Goal: Task Accomplishment & Management: Complete application form

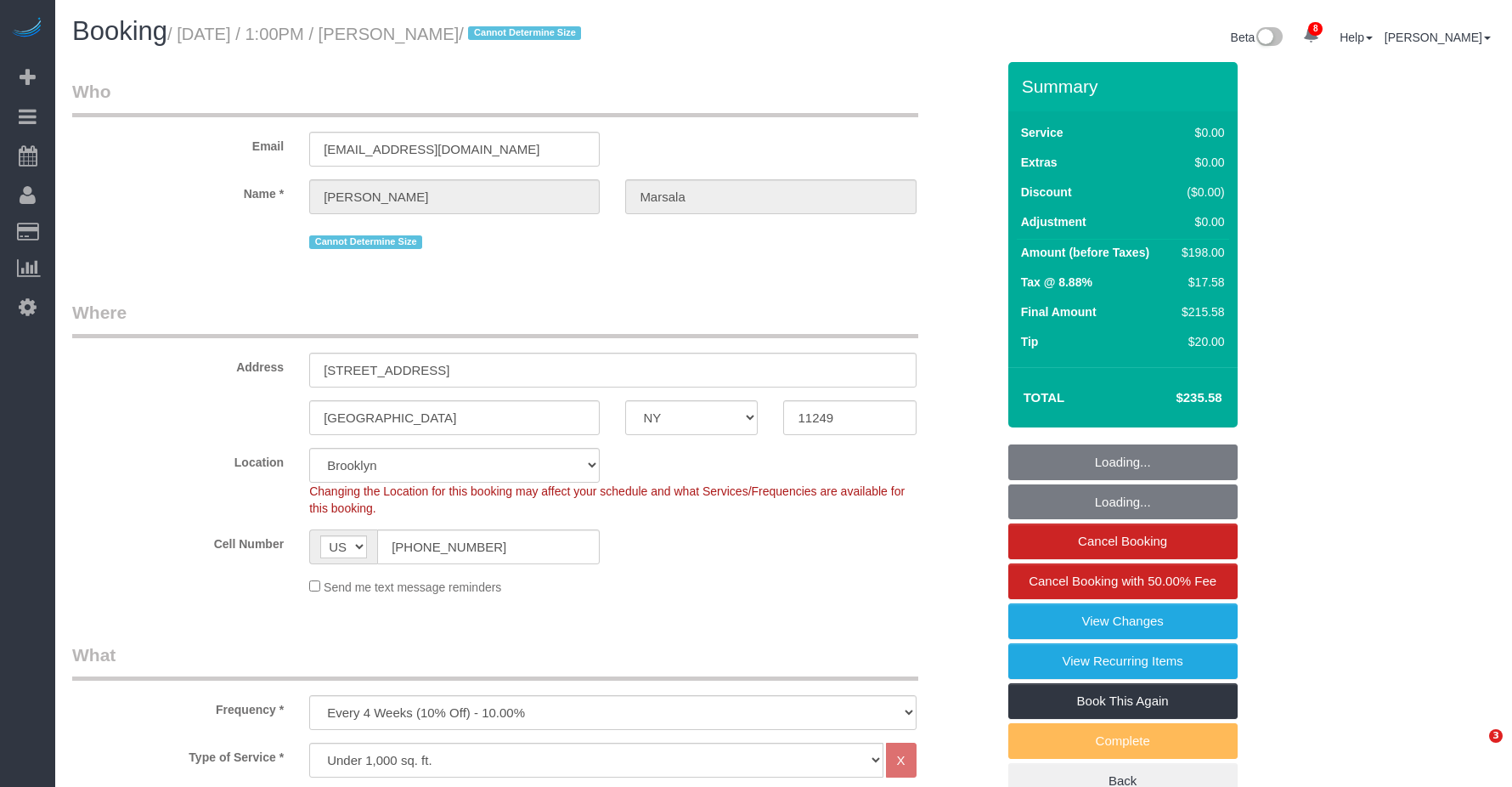
select select "NY"
select select "2"
select select "number:60"
select select "number:73"
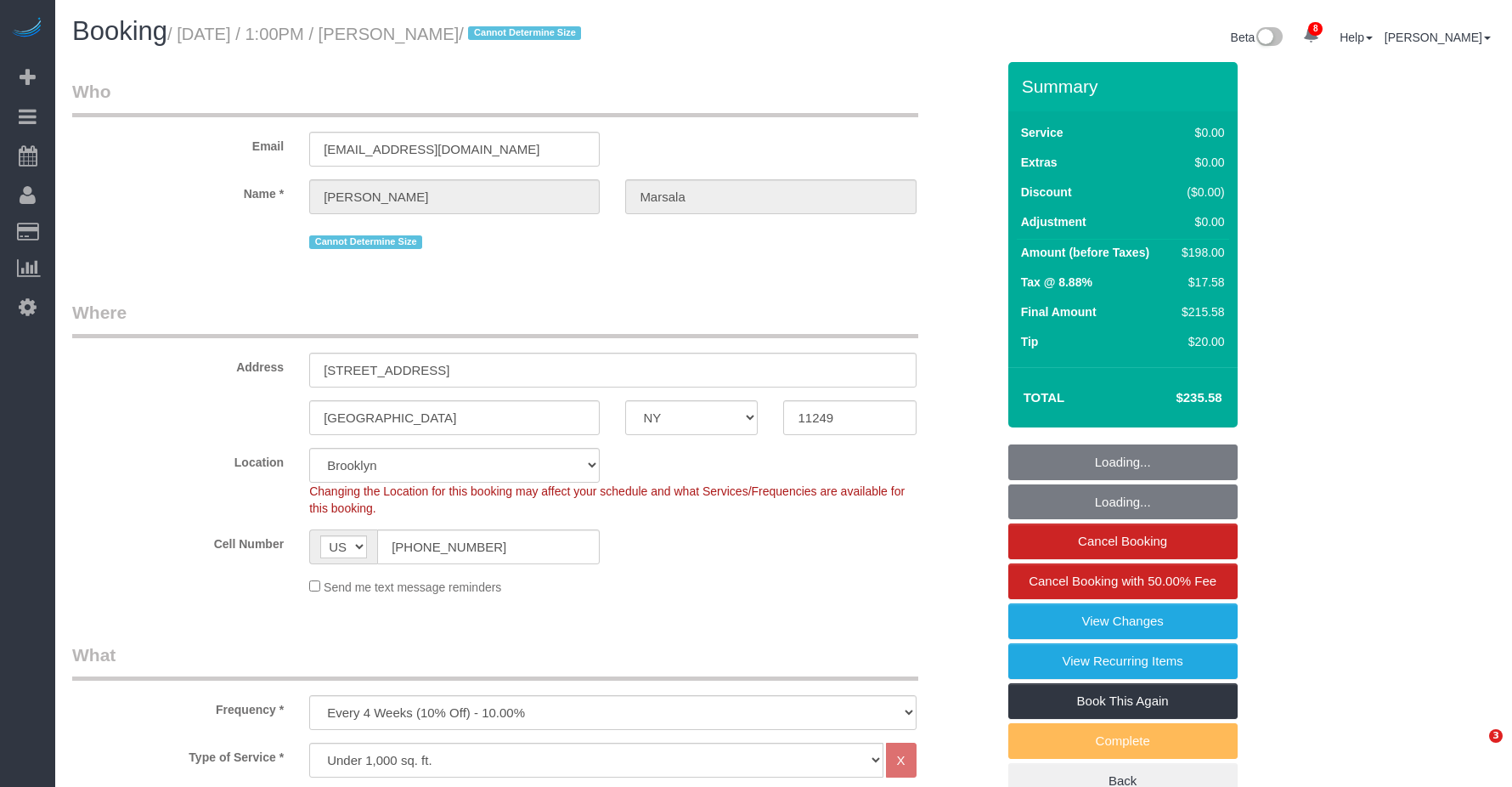
select select "number:15"
select select "number:5"
select select "spot1"
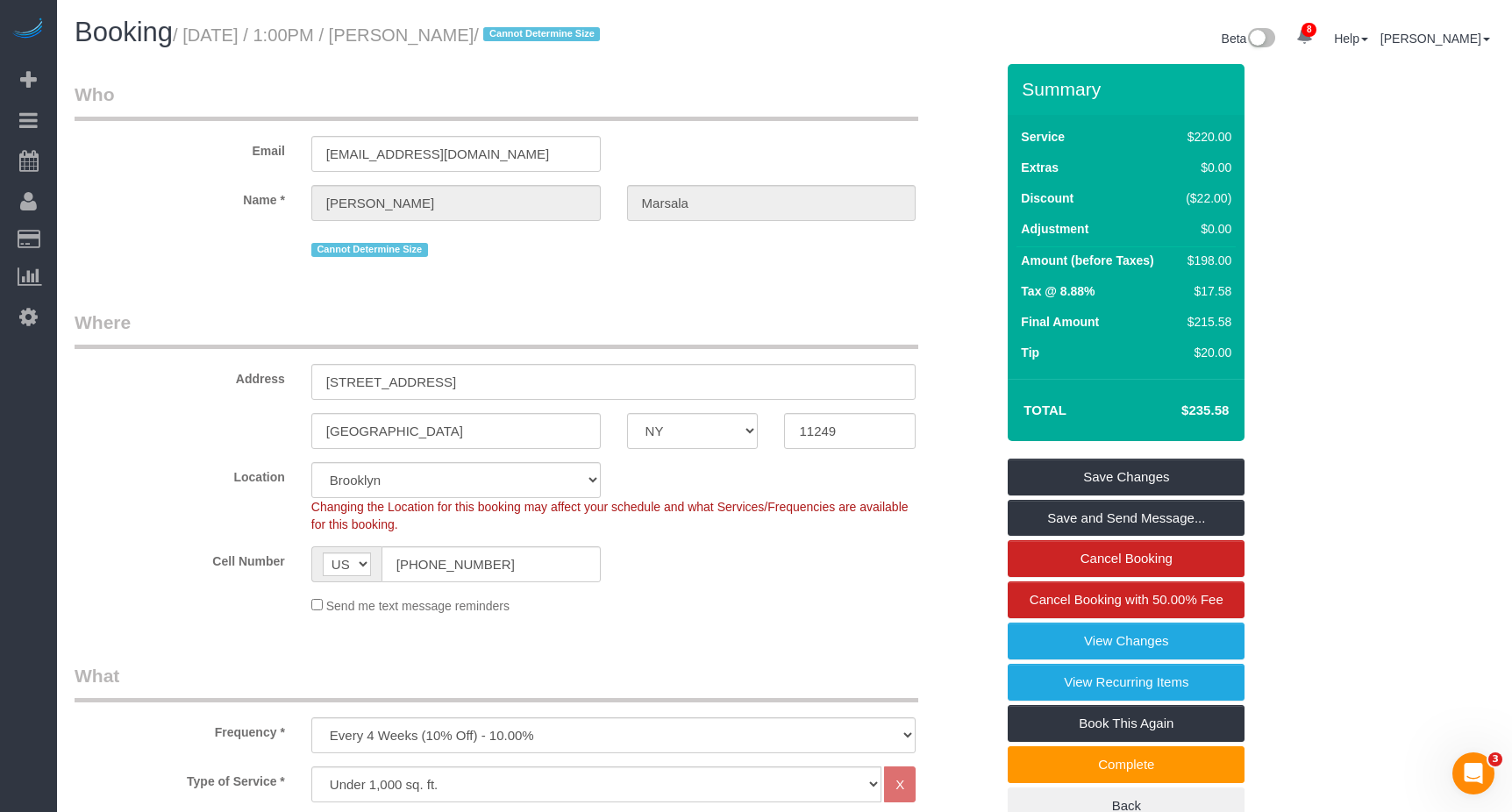
drag, startPoint x: 192, startPoint y: 32, endPoint x: 540, endPoint y: 38, distance: 348.1
click at [540, 38] on small "/ August 14, 2025 / 1:00PM / Anthony Marsala / Cannot Determine Size" at bounding box center [389, 35] width 433 height 19
copy small "August 14, 2025 / 1:00PM / Anthony Marsala"
click at [233, 57] on div "Booking / August 14, 2025 / 1:00PM / Anthony Marsala / Cannot Determine Size Be…" at bounding box center [784, 41] width 1446 height 47
drag, startPoint x: 189, startPoint y: 33, endPoint x: 482, endPoint y: 39, distance: 293.1
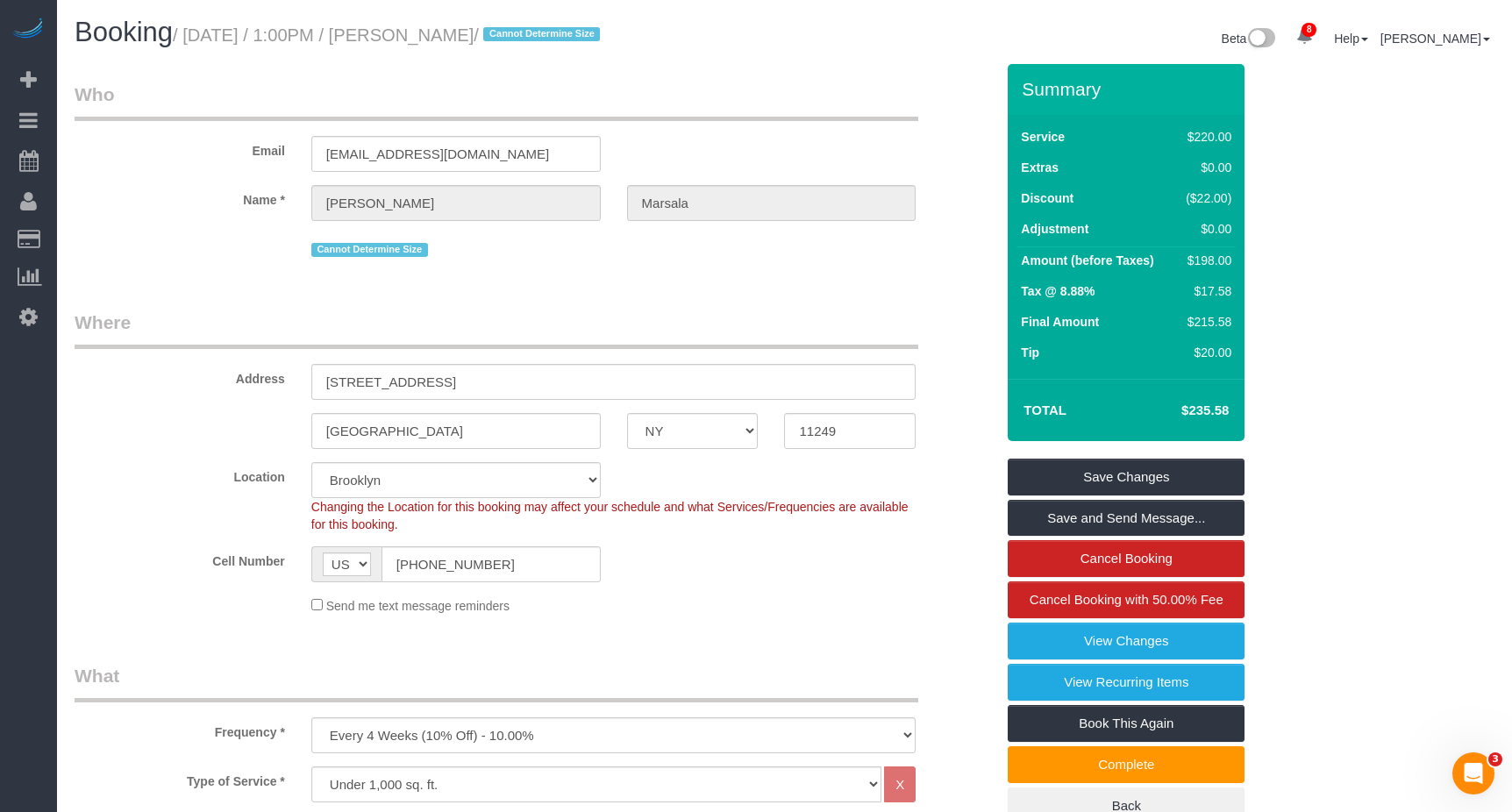
click at [487, 36] on small "/ August 14, 2025 / 1:00PM / Anthony Marsala / Cannot Determine Size" at bounding box center [389, 35] width 433 height 19
drag, startPoint x: 482, startPoint y: 39, endPoint x: 416, endPoint y: 58, distance: 68.7
drag, startPoint x: 416, startPoint y: 58, endPoint x: 409, endPoint y: 33, distance: 26.0
click at [409, 33] on small "/ August 14, 2025 / 1:00PM / Anthony Marsala / Cannot Determine Size" at bounding box center [389, 35] width 433 height 19
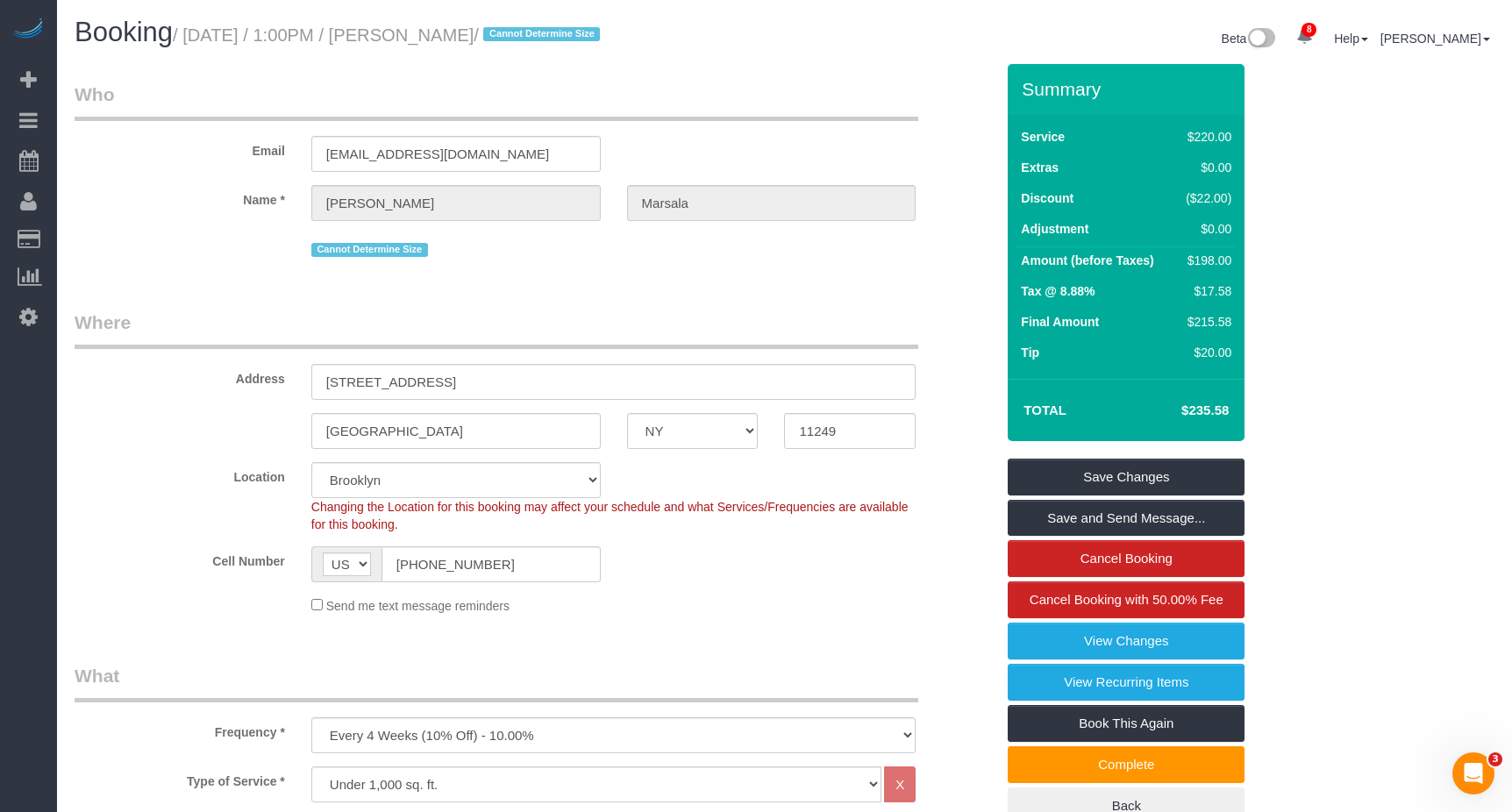
drag, startPoint x: 440, startPoint y: 34, endPoint x: 522, endPoint y: 35, distance: 82.0
click at [522, 35] on small "/ August 14, 2025 / 1:00PM / Anthony Marsala / Cannot Determine Size" at bounding box center [389, 35] width 433 height 19
copy small "Anthony Marsala"
drag, startPoint x: 238, startPoint y: 62, endPoint x: 191, endPoint y: 36, distance: 53.7
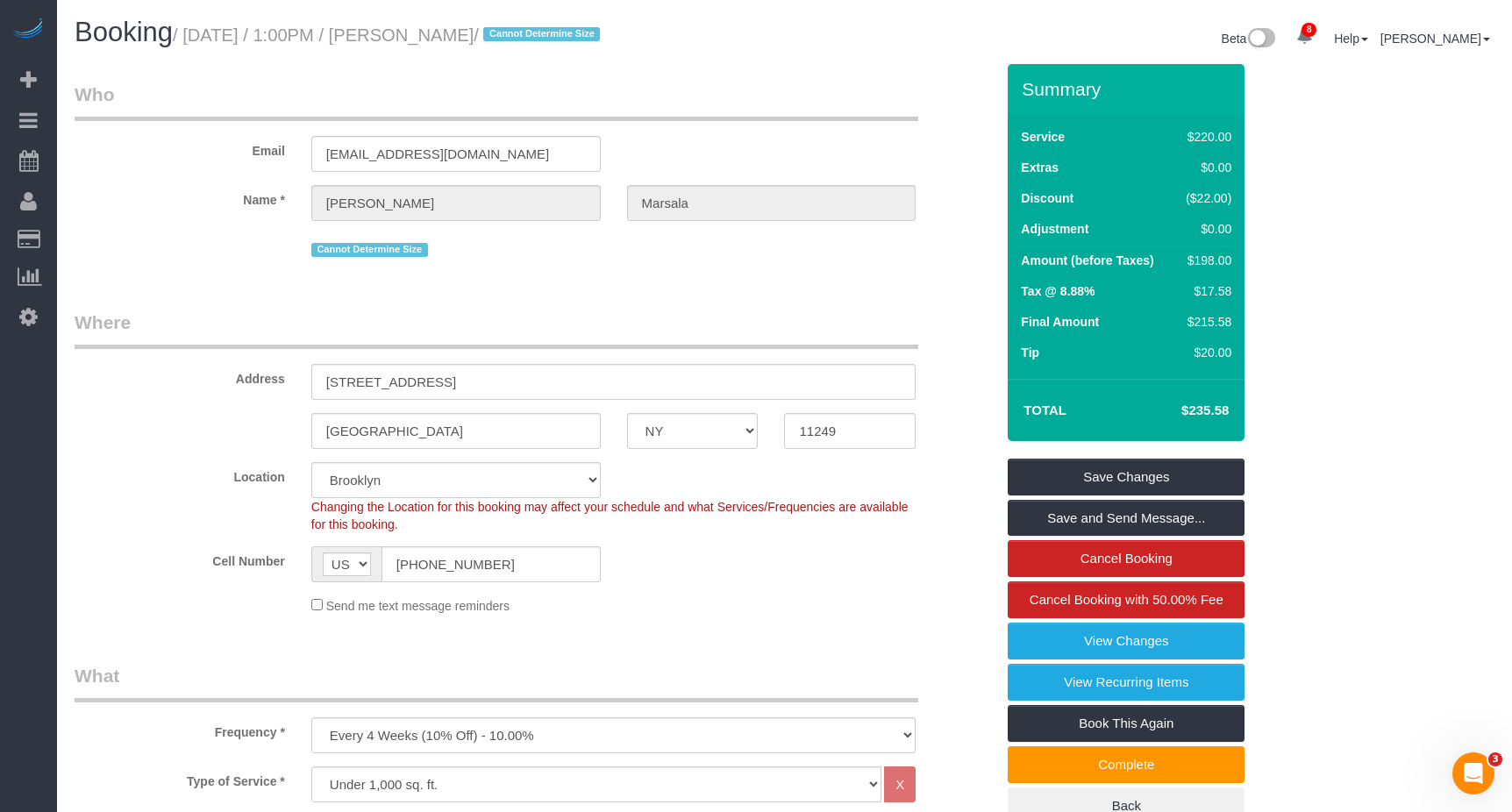
click at [189, 36] on small "/ August 14, 2025 / 1:00PM / Anthony Marsala / Cannot Determine Size" at bounding box center [389, 35] width 433 height 19
drag, startPoint x: 192, startPoint y: 35, endPoint x: 537, endPoint y: 39, distance: 345.0
click at [539, 38] on small "/ August 14, 2025 / 1:00PM / Anthony Marsala / Cannot Determine Size" at bounding box center [389, 35] width 433 height 19
copy small "August 14, 2025 / 1:00PM / Anthony Marsala"
drag, startPoint x: 409, startPoint y: 68, endPoint x: 415, endPoint y: 60, distance: 10.0
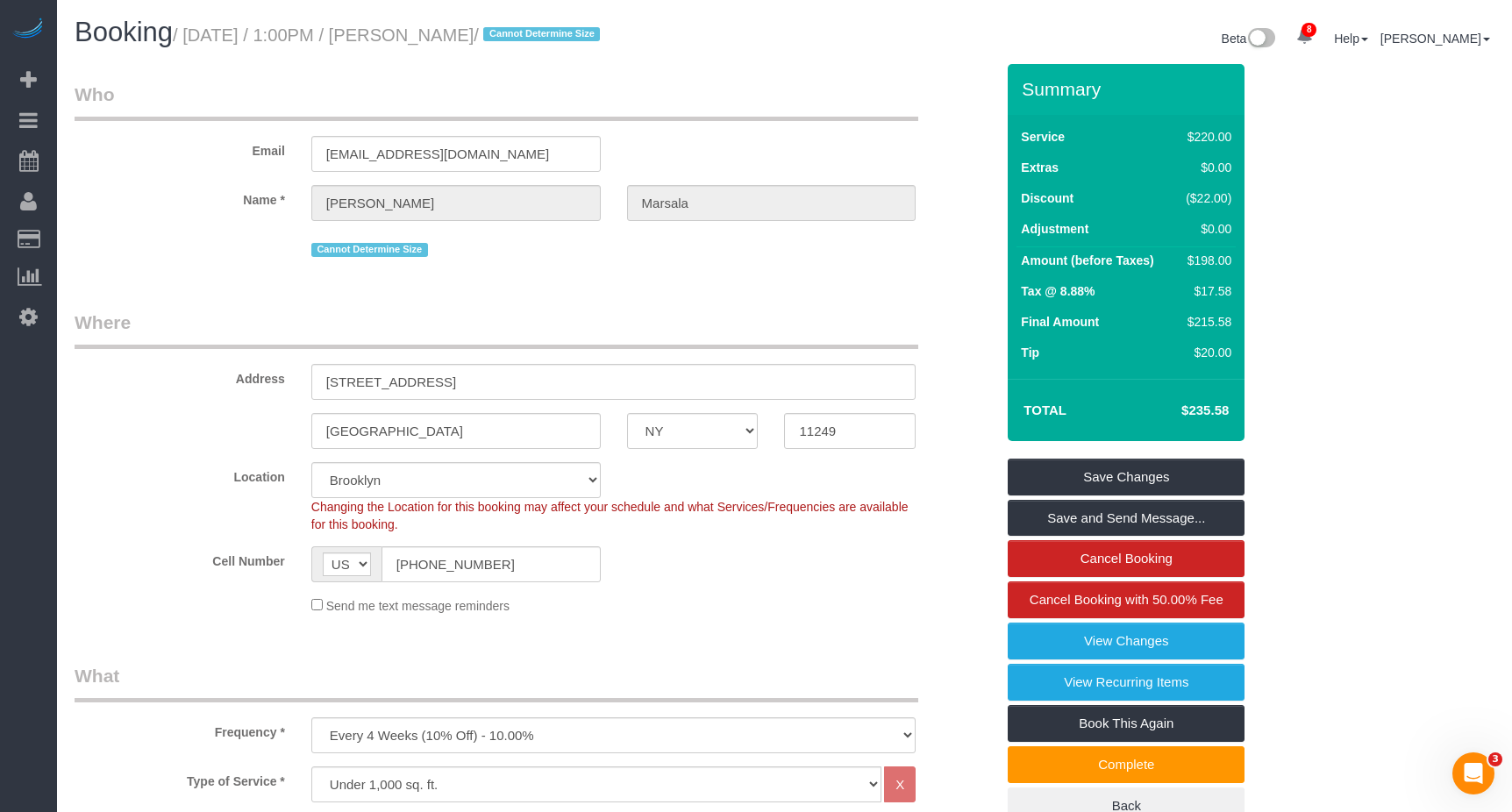
click at [415, 36] on small "/ August 14, 2025 / 1:00PM / Anthony Marsala / Cannot Determine Size" at bounding box center [389, 35] width 433 height 19
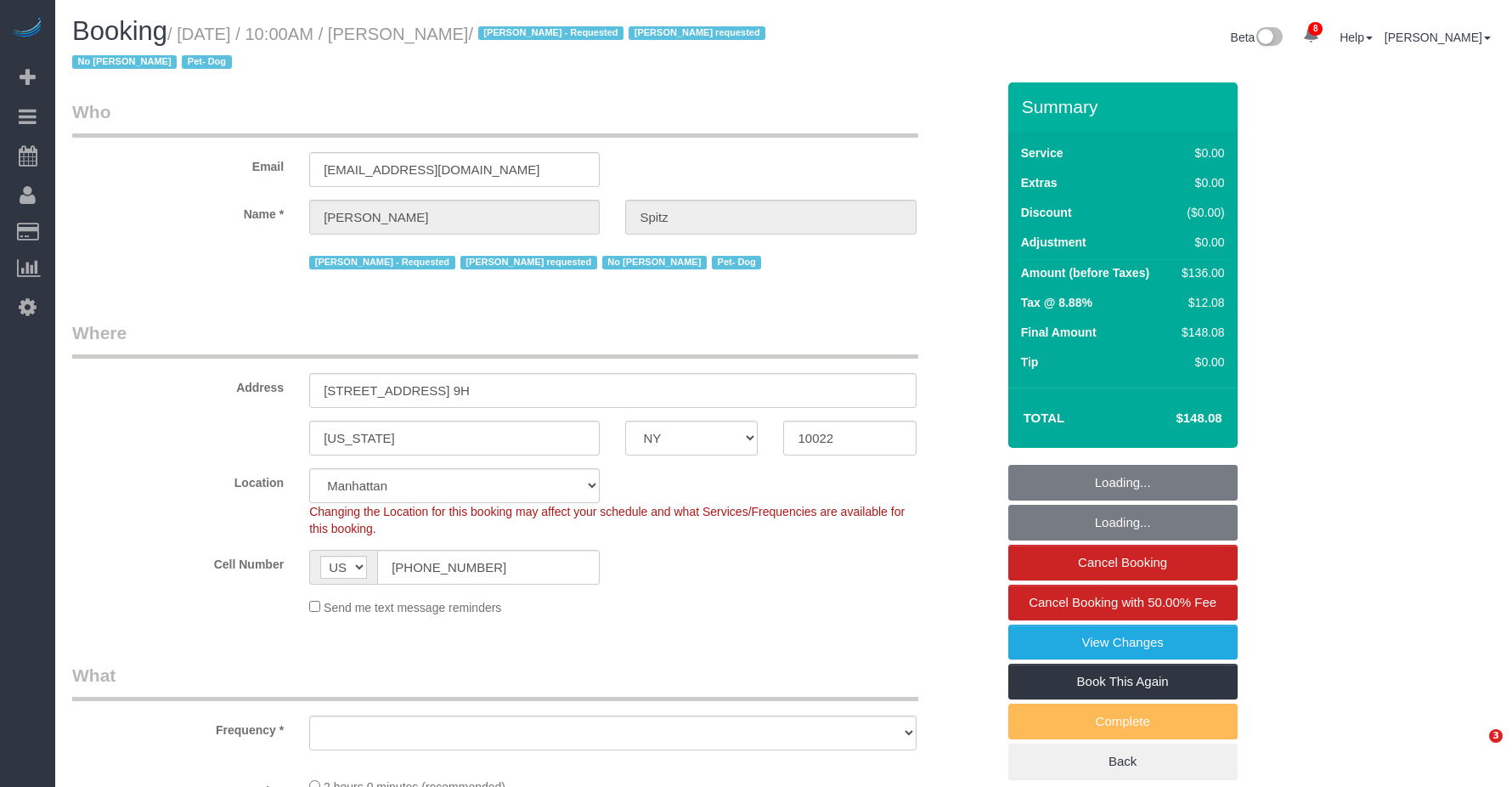
select select "NY"
select select "number:57"
select select "number:74"
select select "number:13"
select select "number:5"
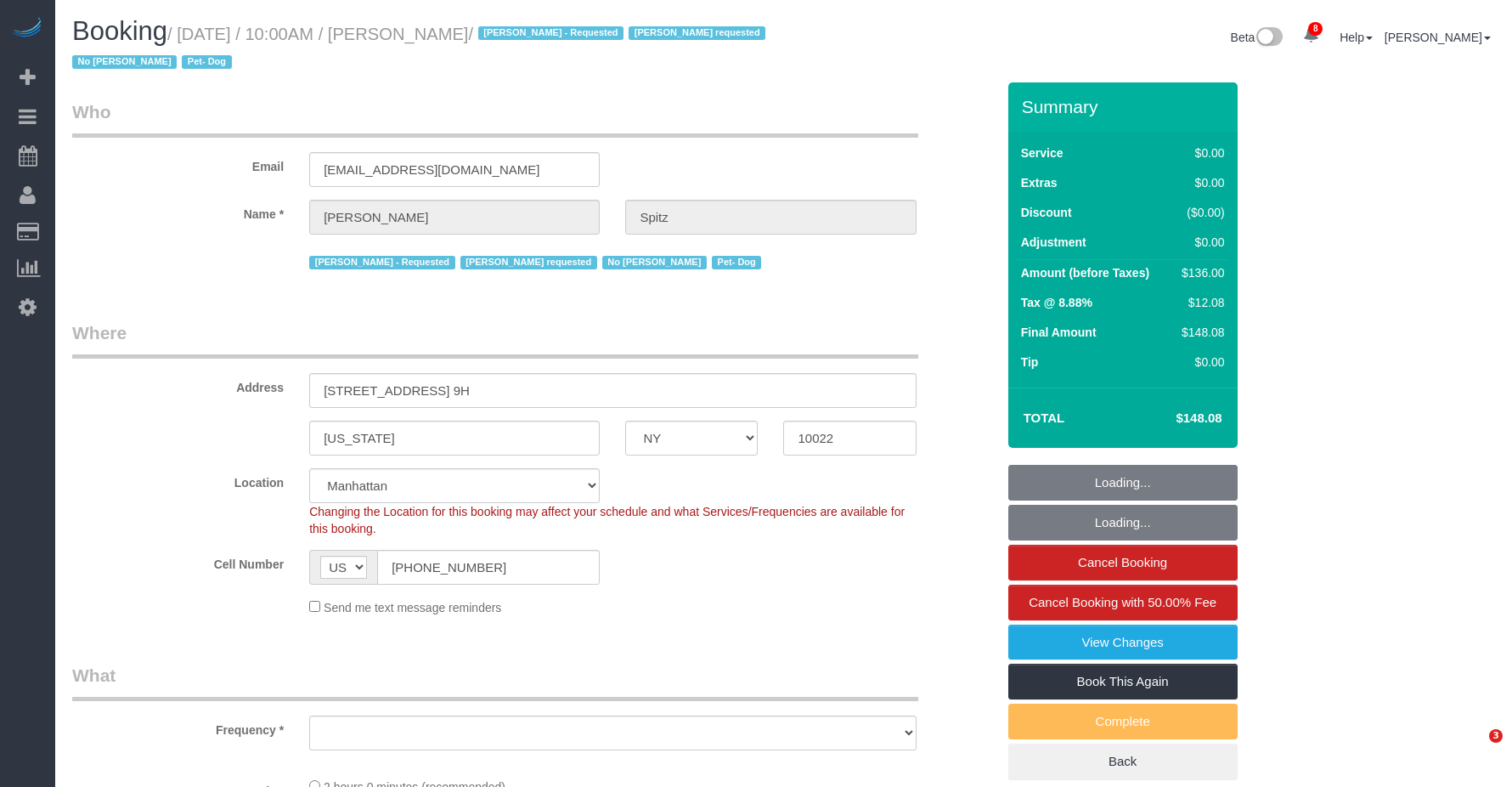
select select "object:1390"
select select "string:stripe-pm_1RpvFu4VGloSiKo7rcufCRjl"
select select "1"
select select "spot1"
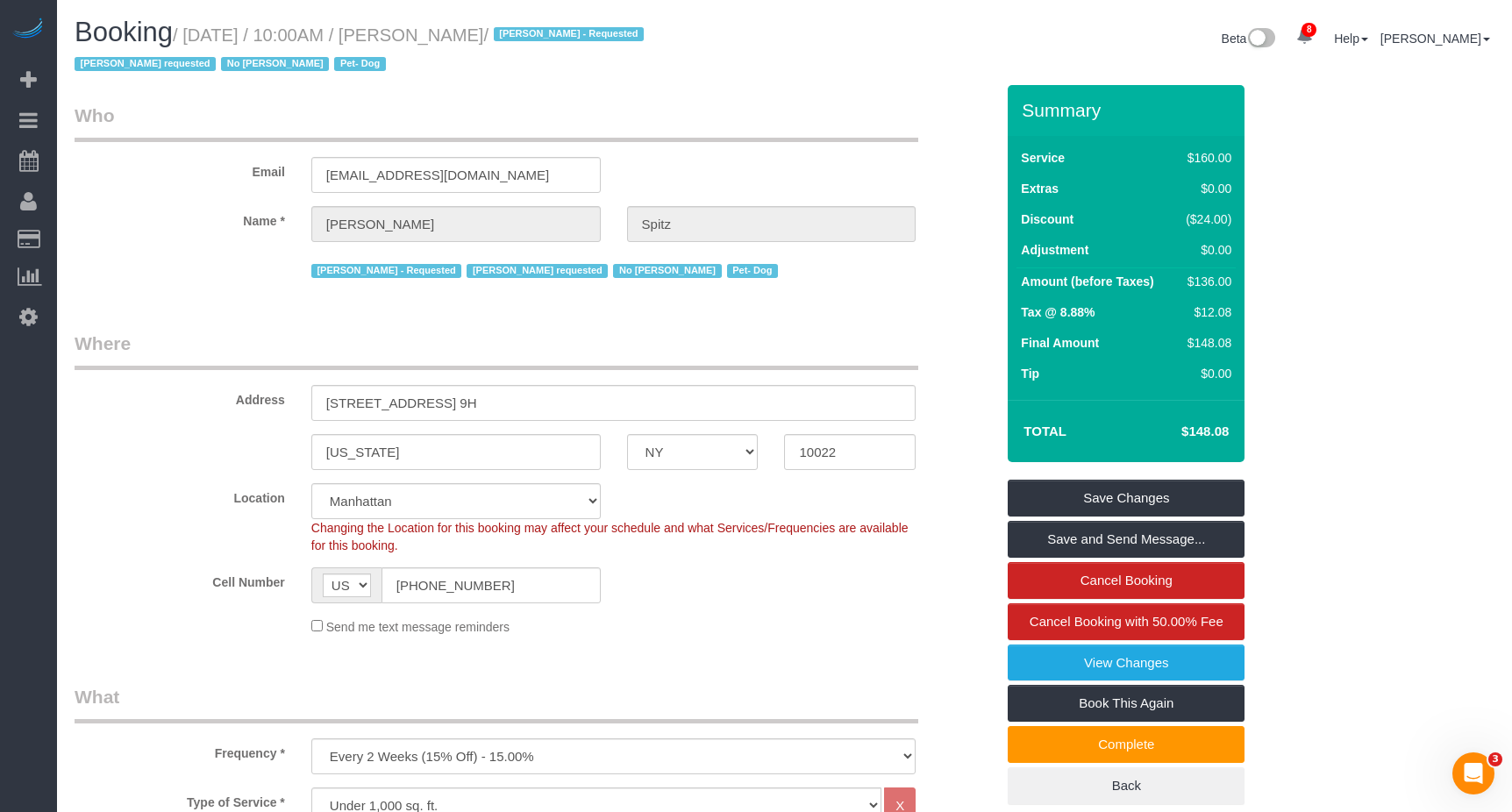
drag, startPoint x: 185, startPoint y: 33, endPoint x: 537, endPoint y: 42, distance: 352.1
click at [544, 39] on small "/ [DATE] / 10:00AM / [PERSON_NAME] / [PERSON_NAME] - Requested [PERSON_NAME] re…" at bounding box center [361, 50] width 575 height 49
click at [429, 38] on small "/ [DATE] / 10:00AM / [PERSON_NAME] / [PERSON_NAME] - Requested [PERSON_NAME] re…" at bounding box center [361, 50] width 575 height 49
drag, startPoint x: 425, startPoint y: 34, endPoint x: 543, endPoint y: 36, distance: 118.0
click at [543, 36] on small "/ [DATE] / 10:00AM / [PERSON_NAME] / [PERSON_NAME] - Requested [PERSON_NAME] re…" at bounding box center [361, 50] width 575 height 49
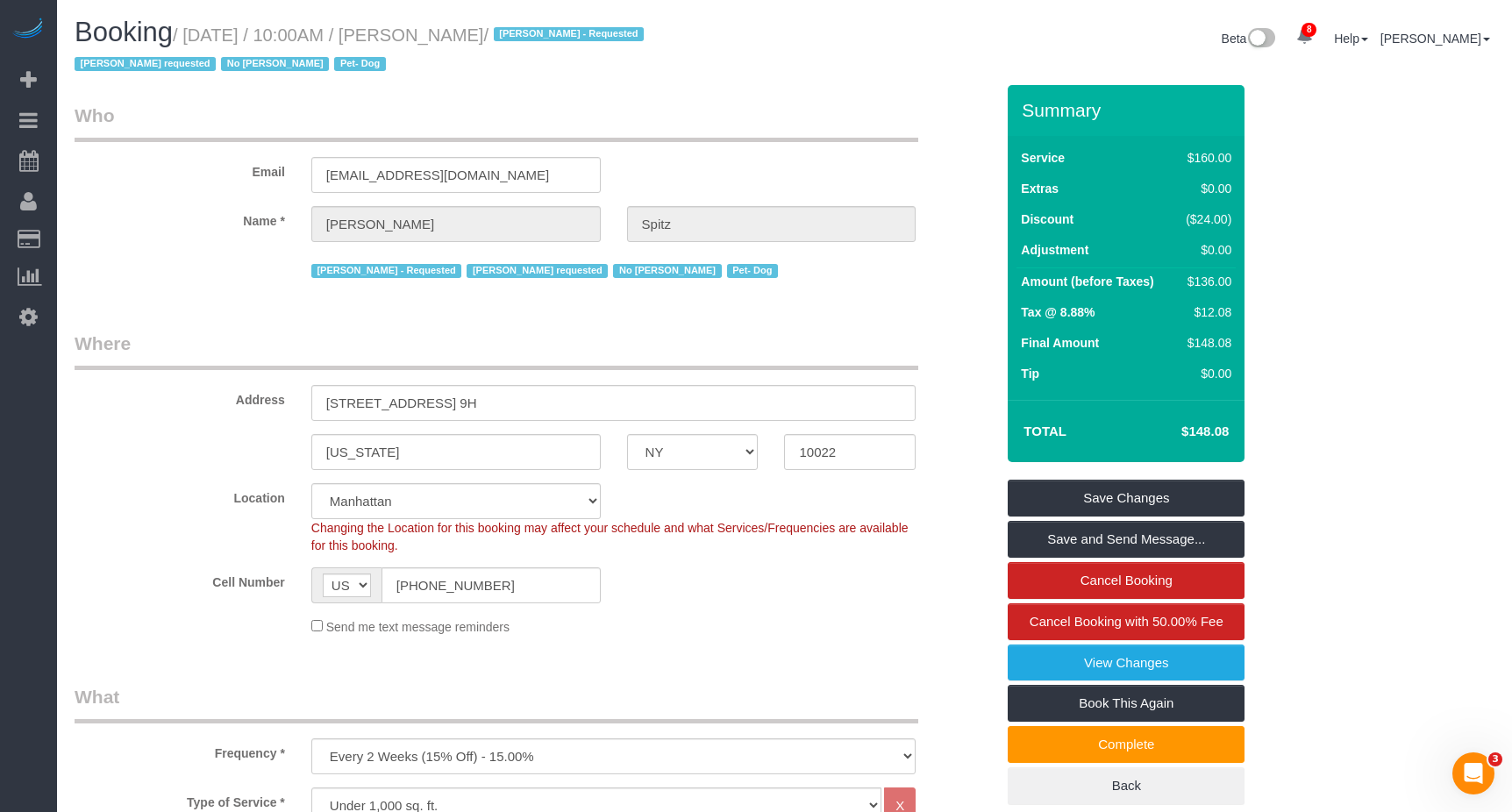
copy small "[PERSON_NAME]"
drag, startPoint x: 476, startPoint y: 62, endPoint x: 455, endPoint y: 42, distance: 29.0
click at [476, 59] on h1 "Booking / [DATE] / 10:00AM / [PERSON_NAME] / [PERSON_NAME] - Requested [PERSON_…" at bounding box center [423, 48] width 697 height 60
drag, startPoint x: 472, startPoint y: 31, endPoint x: 549, endPoint y: 31, distance: 77.0
click at [549, 31] on small "/ [DATE] / 10:00AM / [PERSON_NAME] / [PERSON_NAME] - Requested [PERSON_NAME] re…" at bounding box center [361, 50] width 575 height 49
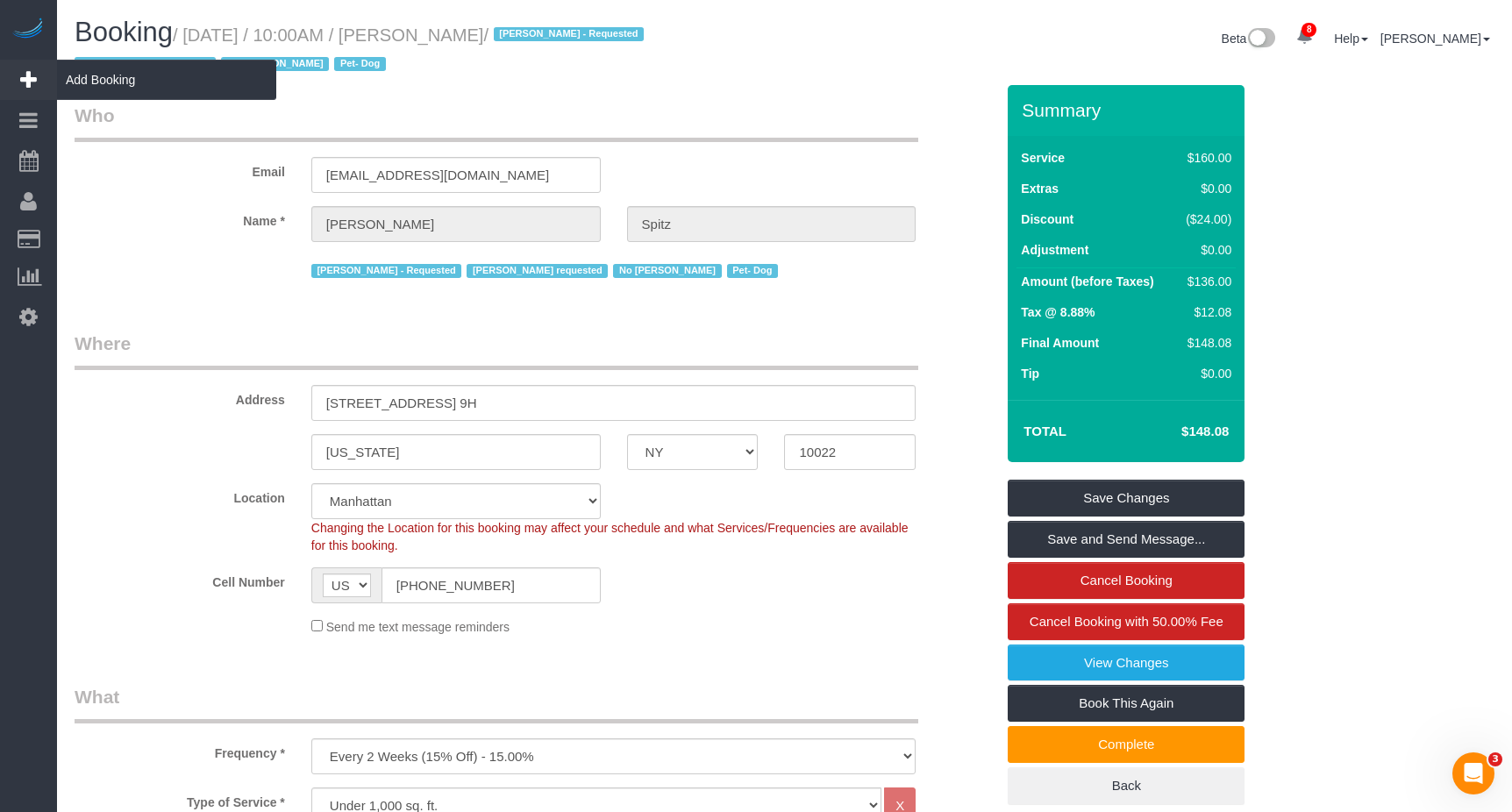
copy small "[PERSON_NAME]"
